Goal: Information Seeking & Learning: Learn about a topic

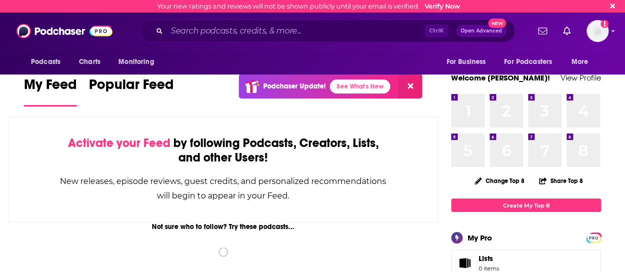
click at [410, 92] on button at bounding box center [410, 86] width 24 height 24
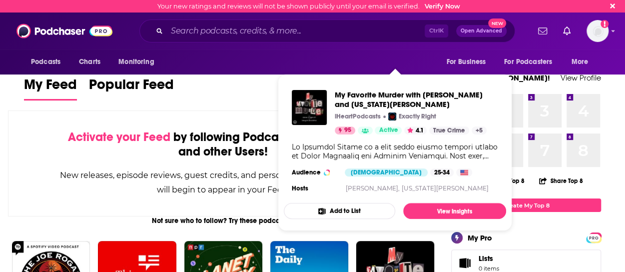
click at [229, 176] on div "New releases, episode reviews, guest credits, and personalized recommendations …" at bounding box center [222, 182] width 329 height 29
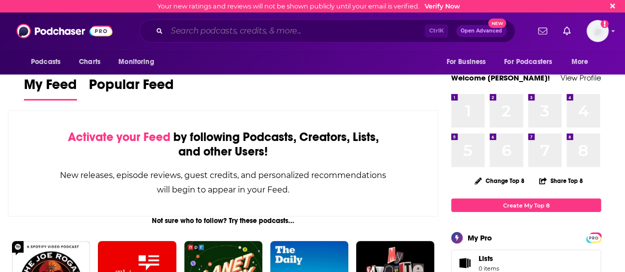
click at [271, 30] on input "Search podcasts, credits, & more..." at bounding box center [296, 31] width 258 height 16
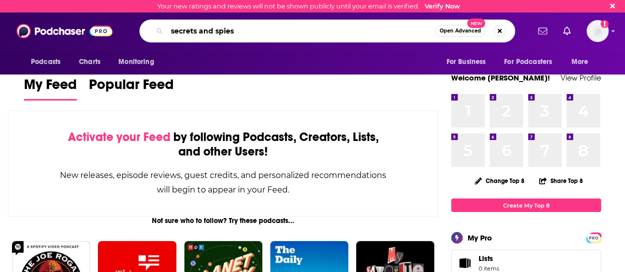
type input "secrets and spies"
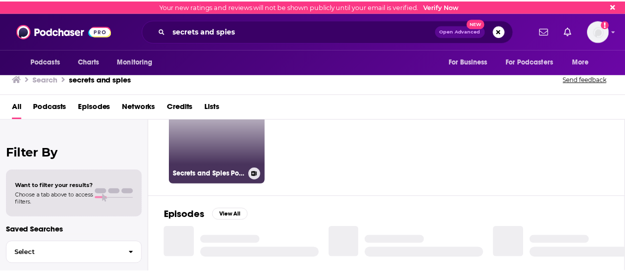
scroll to position [63, 0]
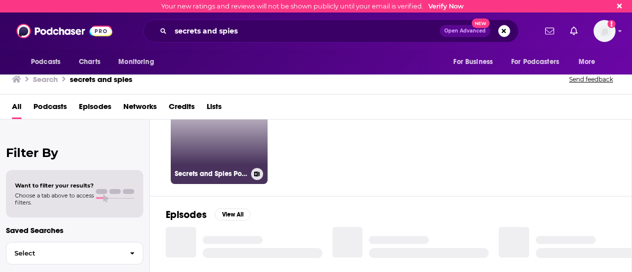
click at [222, 169] on h3 "Secrets and Spies Podcast: Current Affairs | Geopolitics | Intelligence" at bounding box center [211, 173] width 72 height 8
